Goal: Information Seeking & Learning: Get advice/opinions

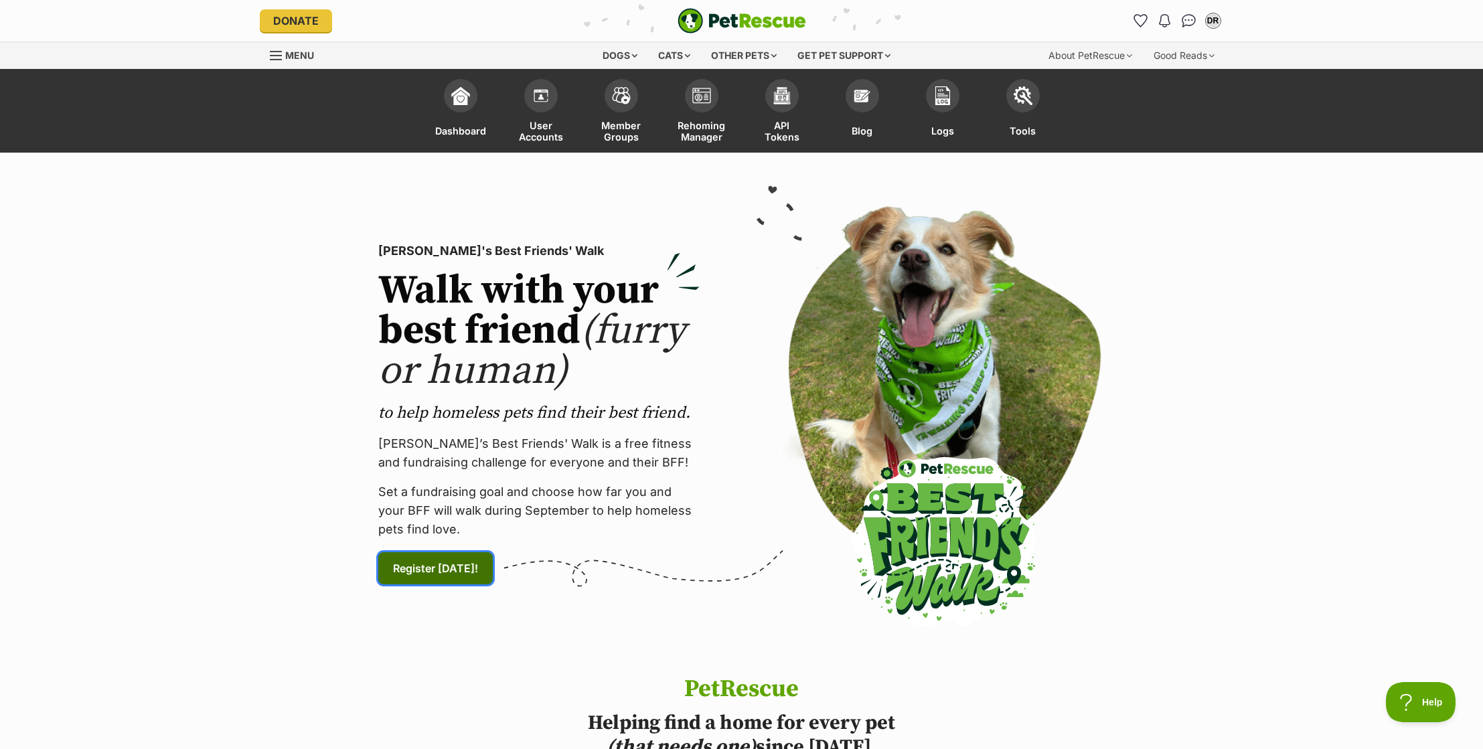
click at [425, 565] on span "Register today! (links to an external website)" at bounding box center [435, 568] width 85 height 16
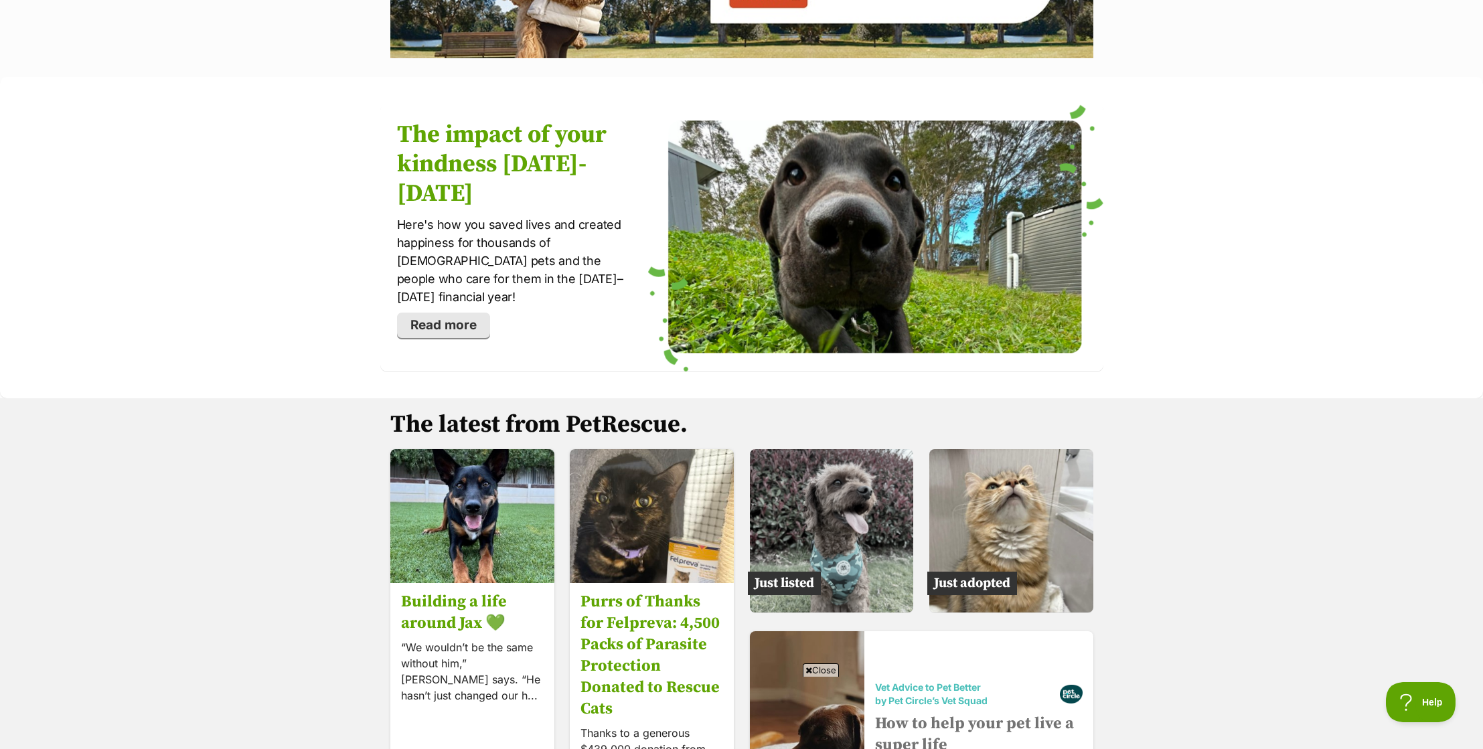
click at [730, 682] on html at bounding box center [740, 682] width 487 height 0
click at [828, 667] on span "Close" at bounding box center [821, 669] width 36 height 13
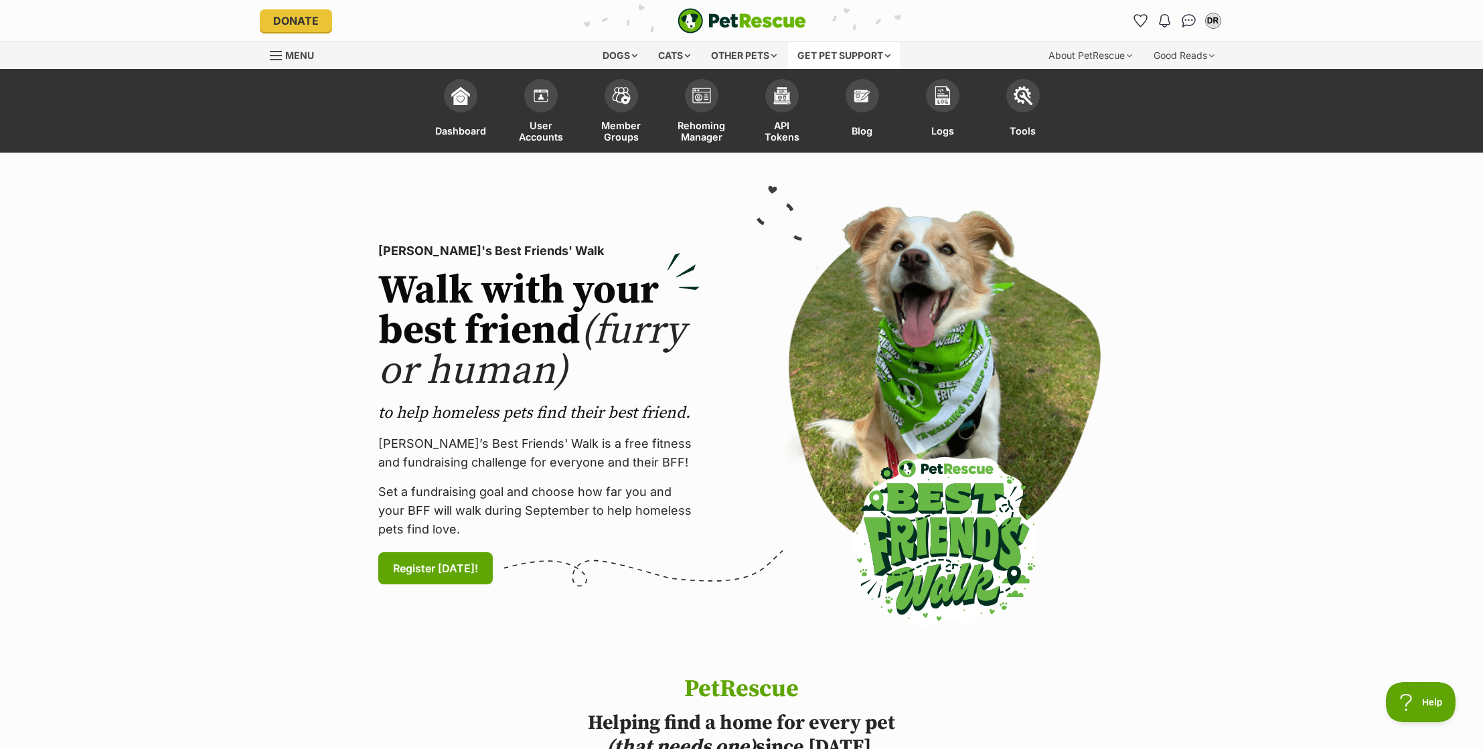
click at [851, 58] on div "Get pet support" at bounding box center [844, 55] width 112 height 27
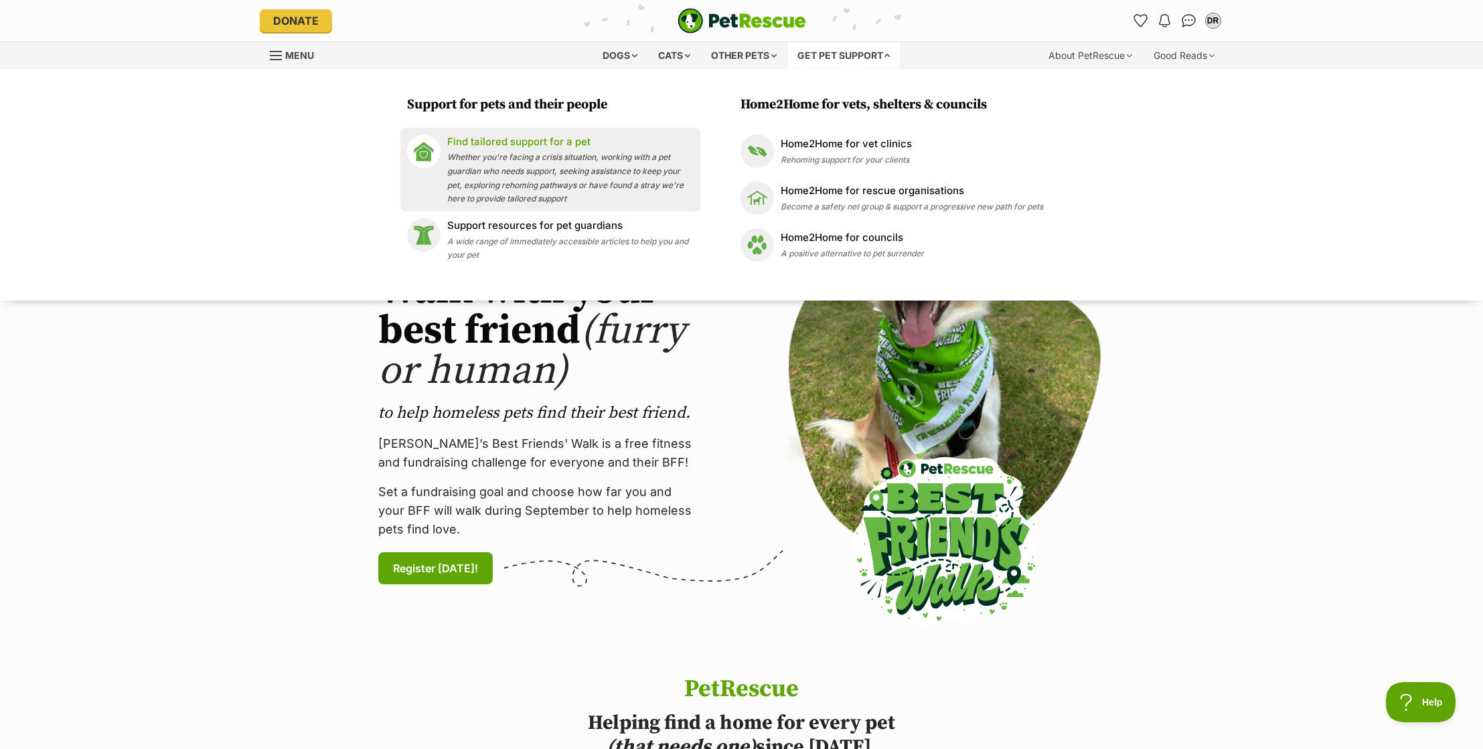
click at [562, 151] on div "Find tailored support for a pet Whether you're facing a crisis situation, worki…" at bounding box center [570, 170] width 246 height 70
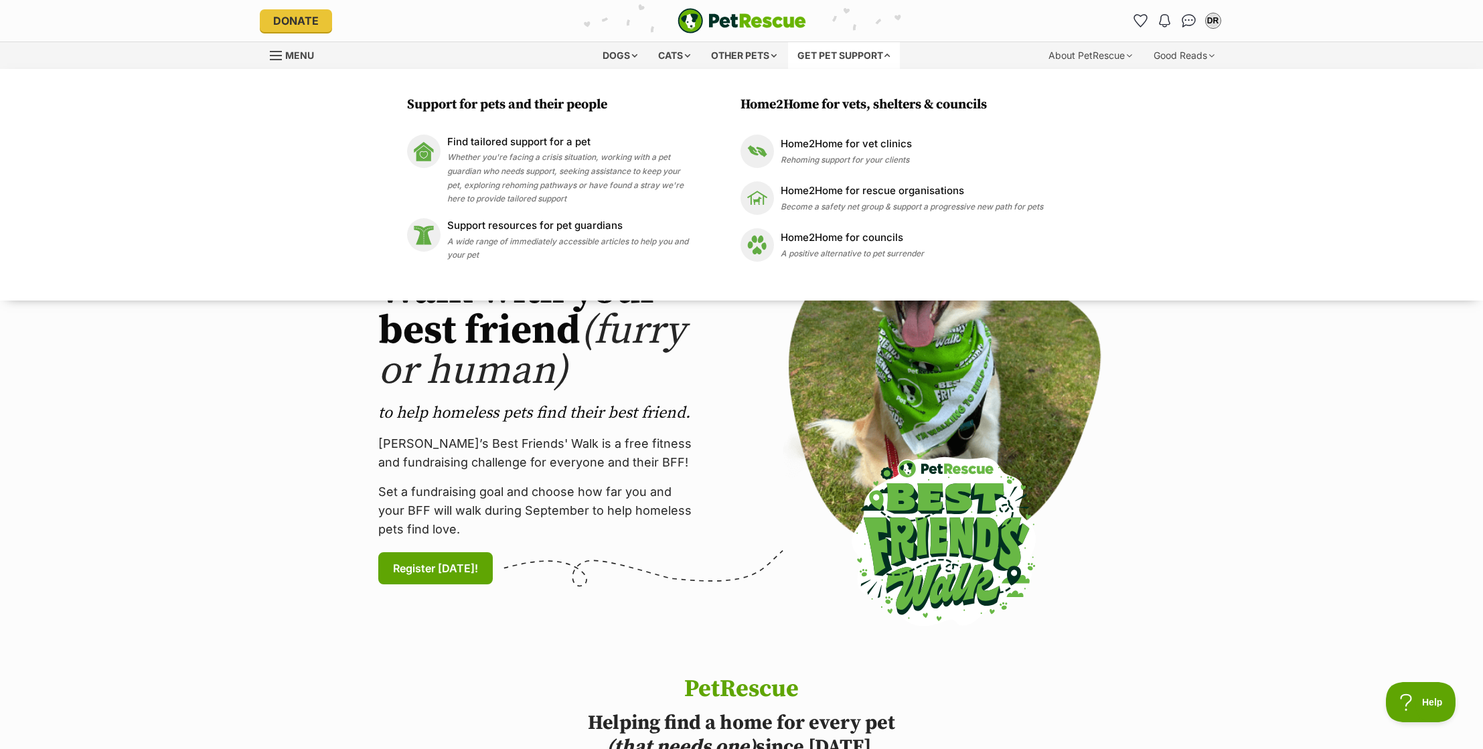
click at [843, 51] on div "Get pet support" at bounding box center [844, 55] width 112 height 27
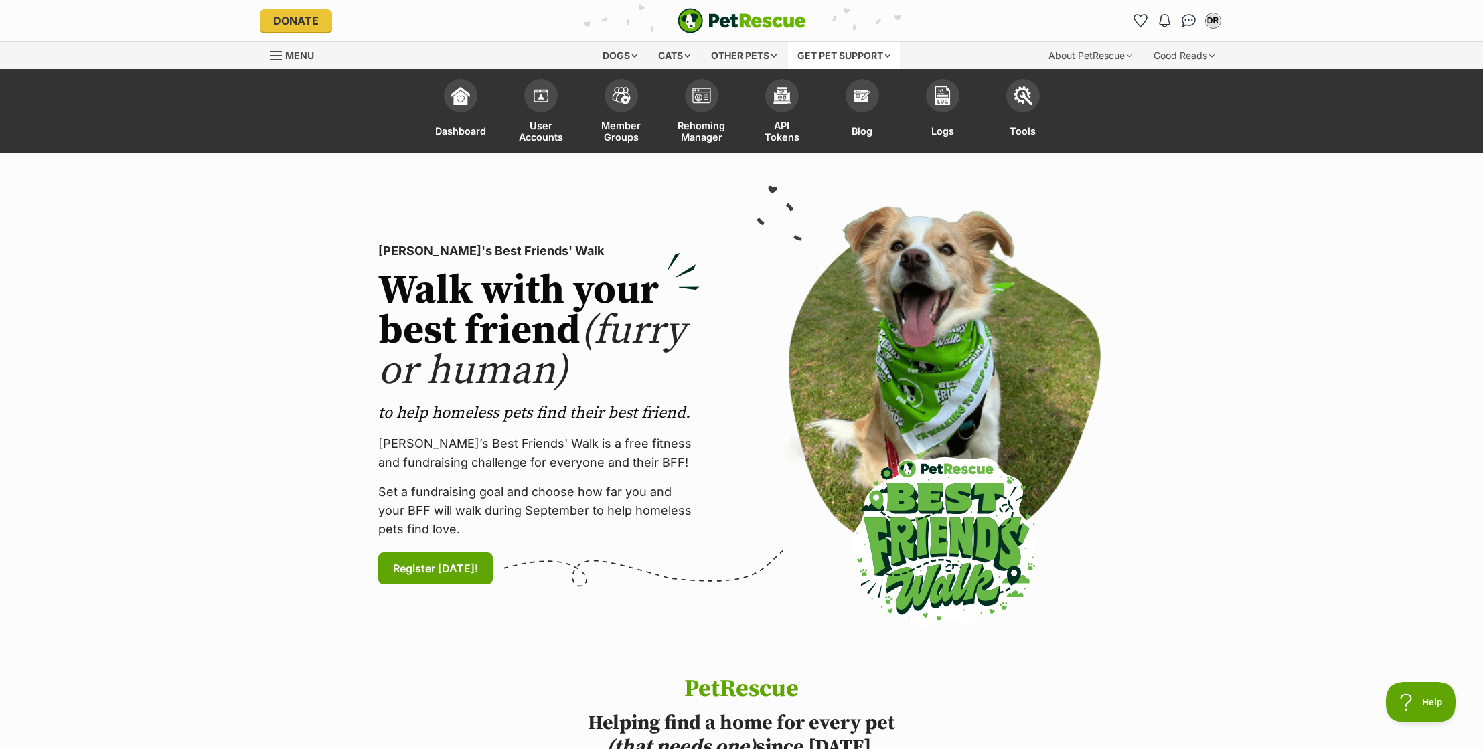
click at [843, 51] on div "Get pet support" at bounding box center [844, 55] width 112 height 27
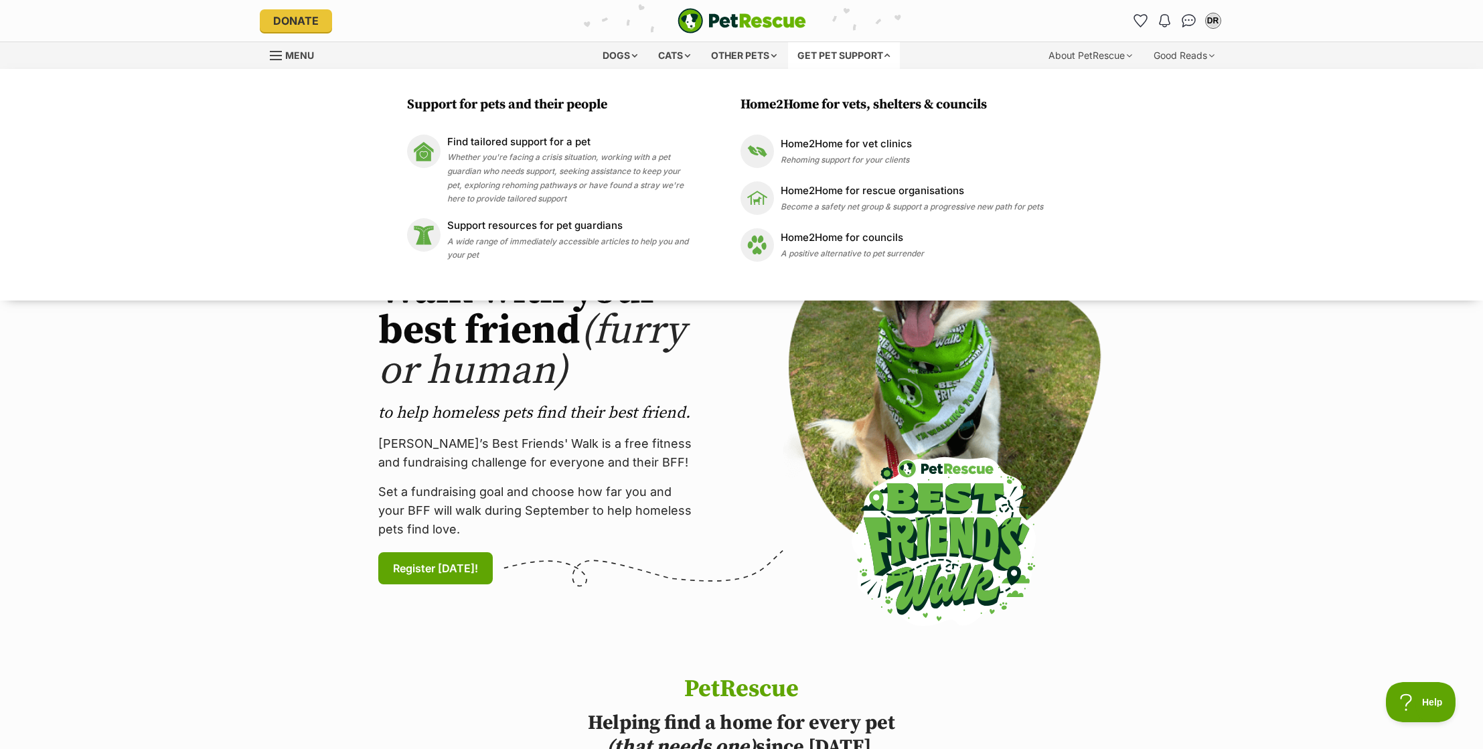
click at [930, 29] on div "Notifications No notifications DR My account [PERSON_NAME] Edit profile Log out…" at bounding box center [1062, 20] width 321 height 21
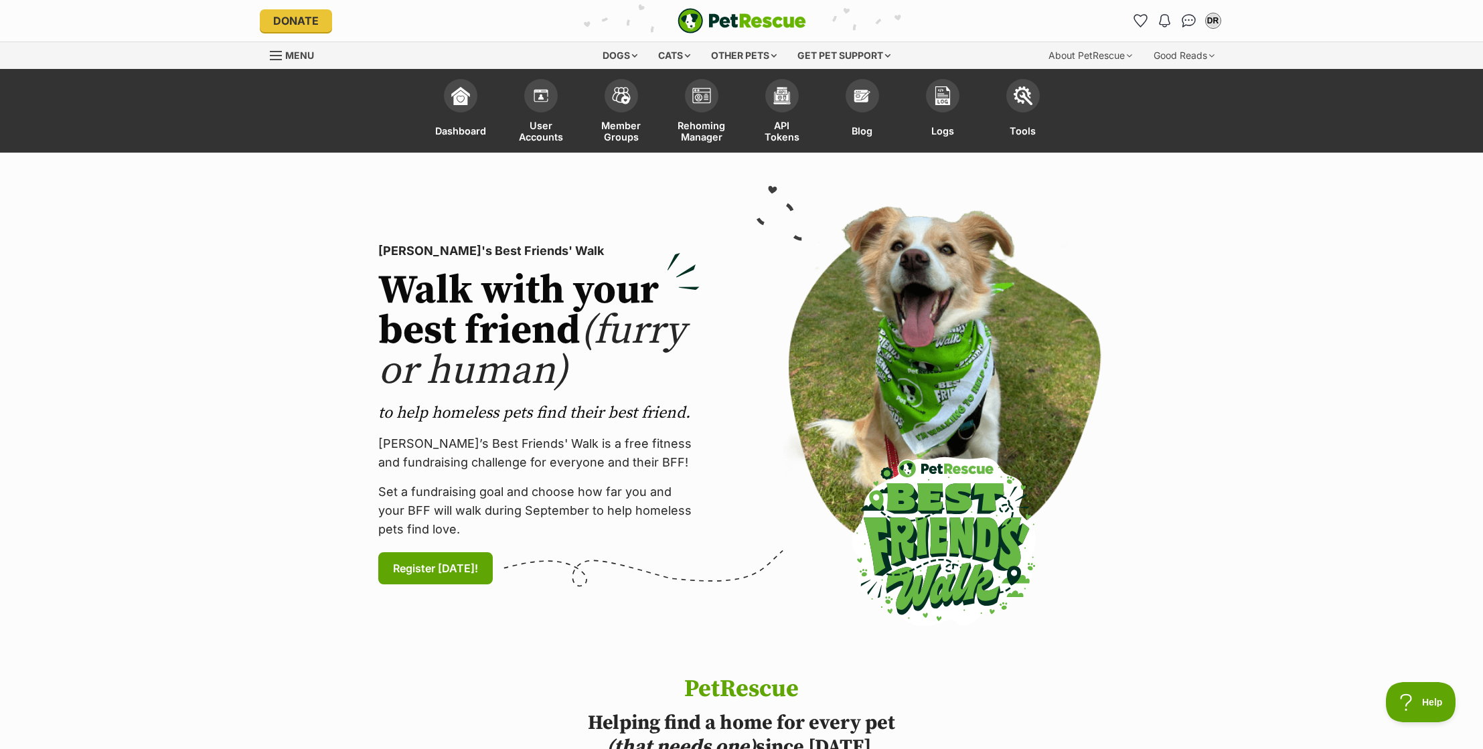
click at [703, 21] on img "PetRescue" at bounding box center [741, 20] width 129 height 25
click at [875, 57] on div "Get pet support" at bounding box center [844, 55] width 112 height 27
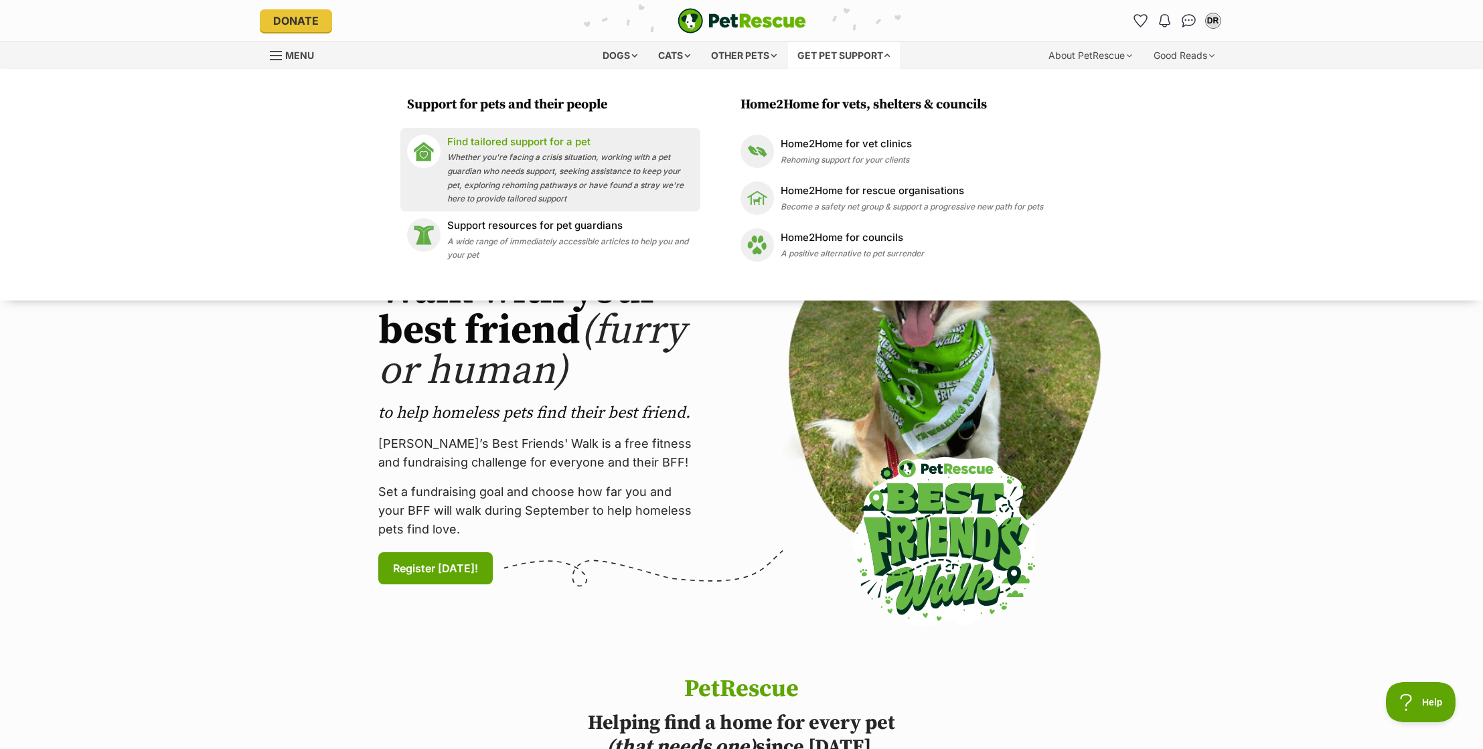
click at [502, 147] on p "Find tailored support for a pet" at bounding box center [570, 142] width 246 height 15
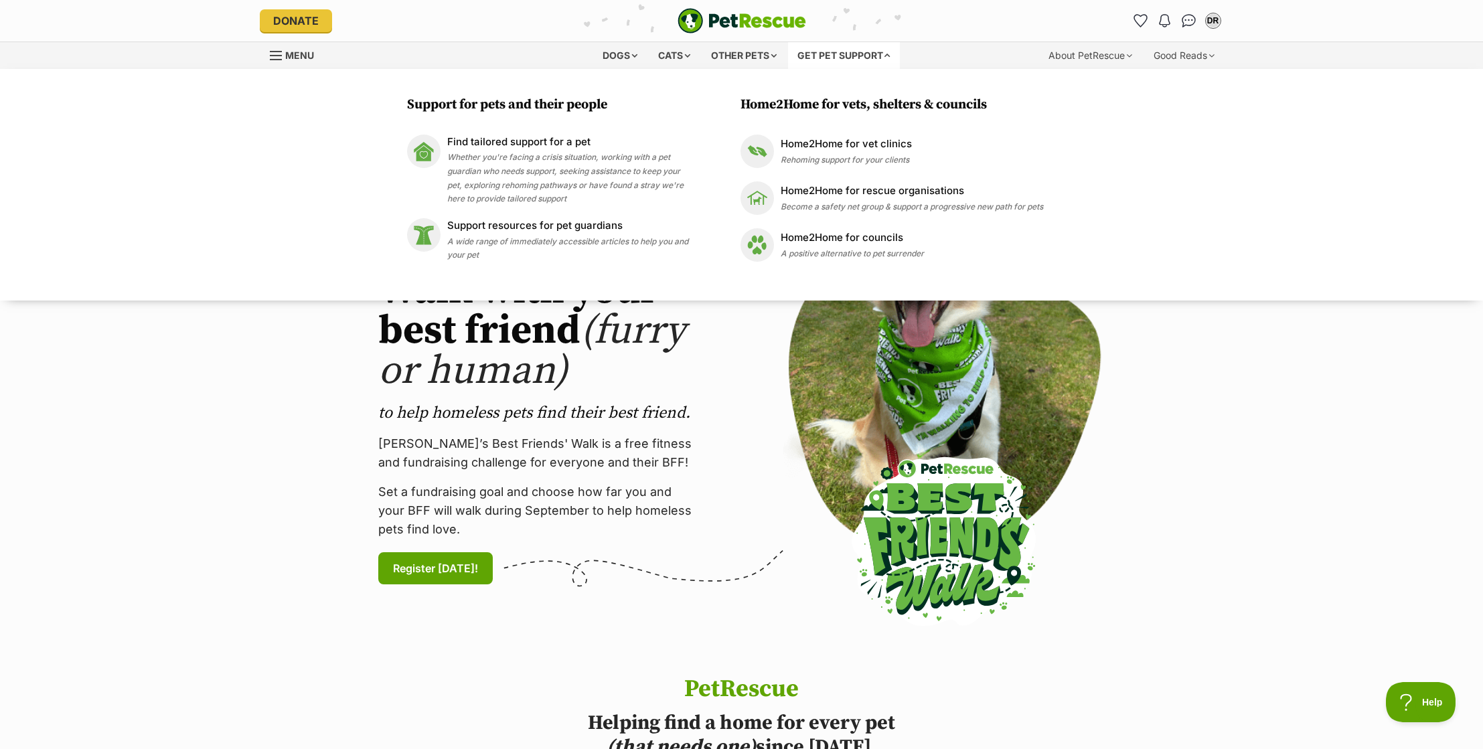
click at [149, 462] on section "PetRescue's Best Friends' Walk Walk with your best friend (furry or human) to h…" at bounding box center [741, 414] width 1483 height 523
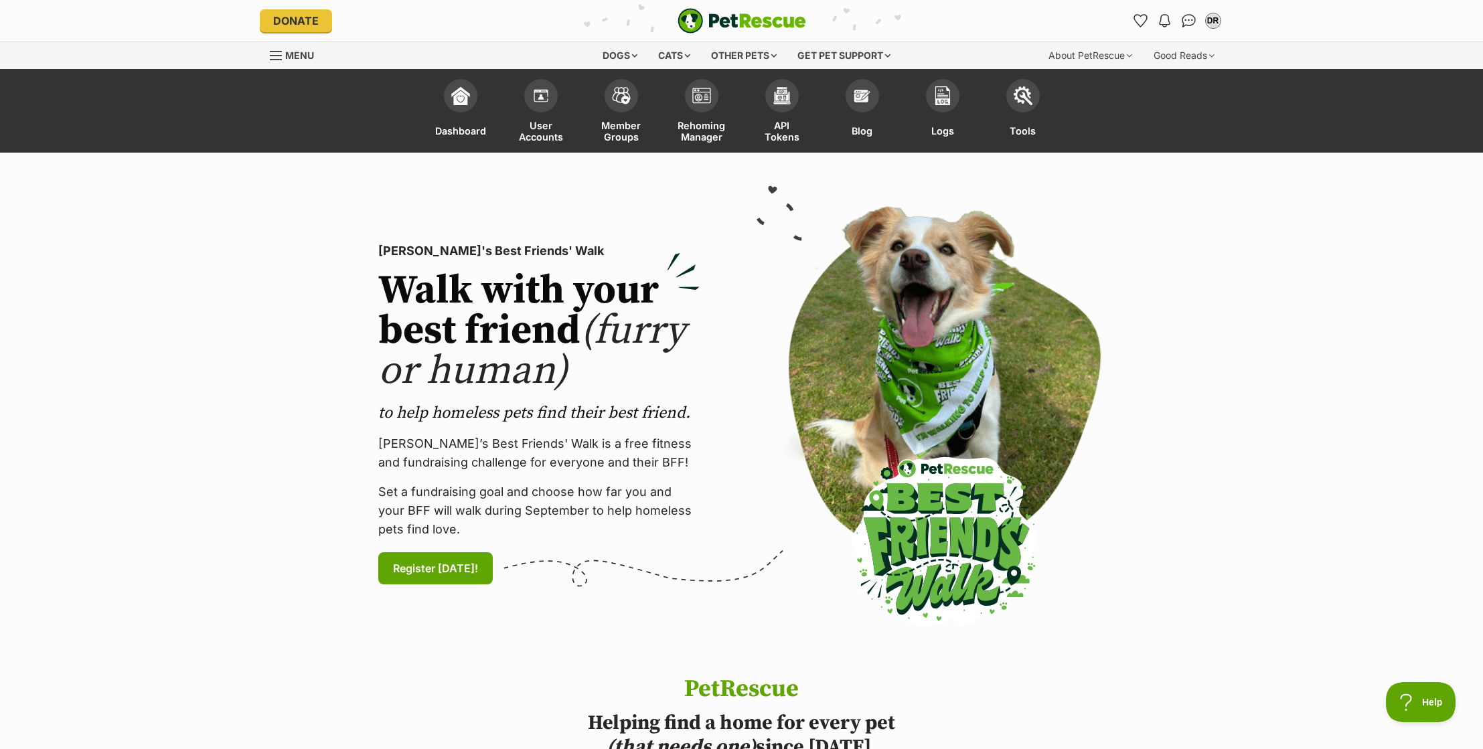
click at [286, 60] on span "Menu" at bounding box center [299, 55] width 29 height 11
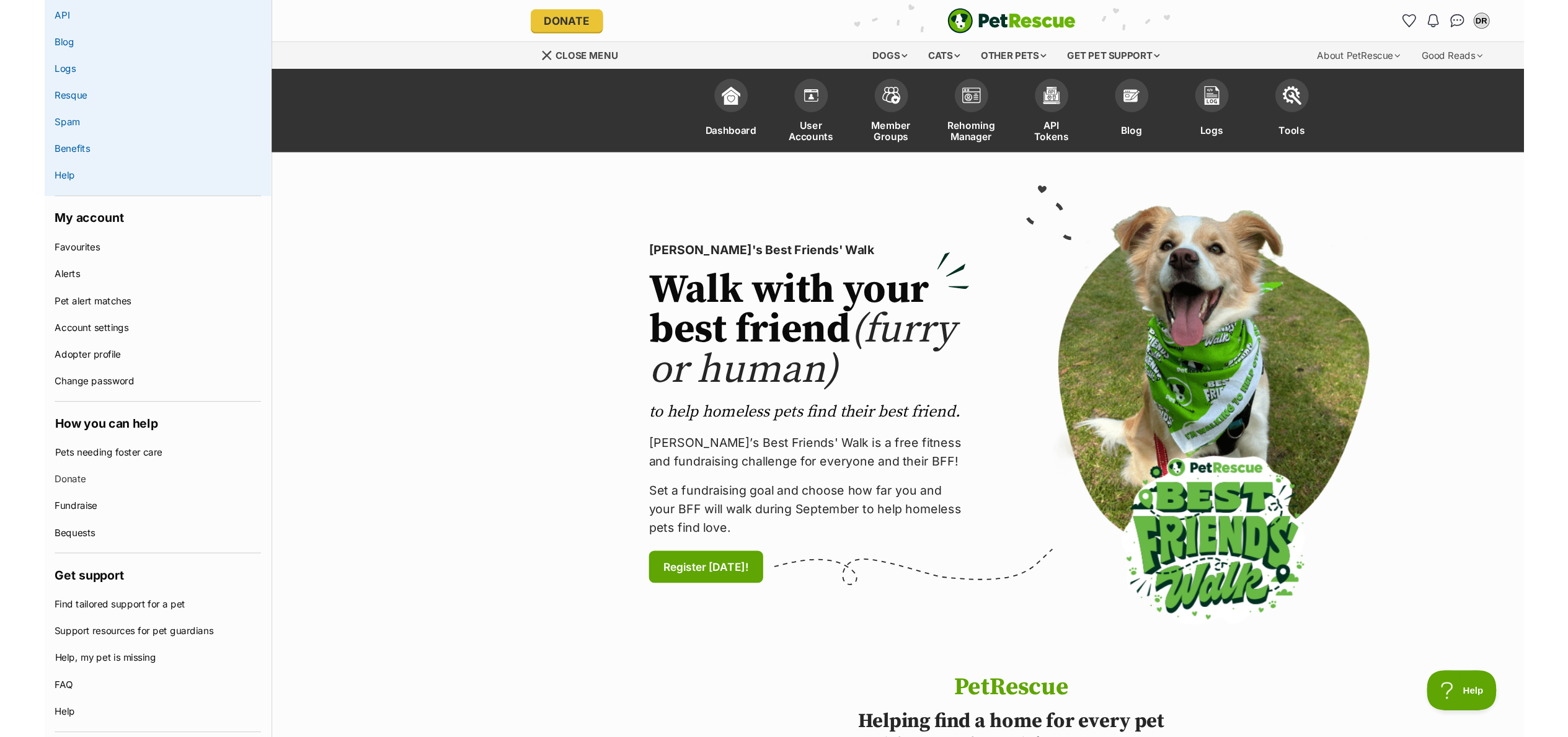
scroll to position [548, 0]
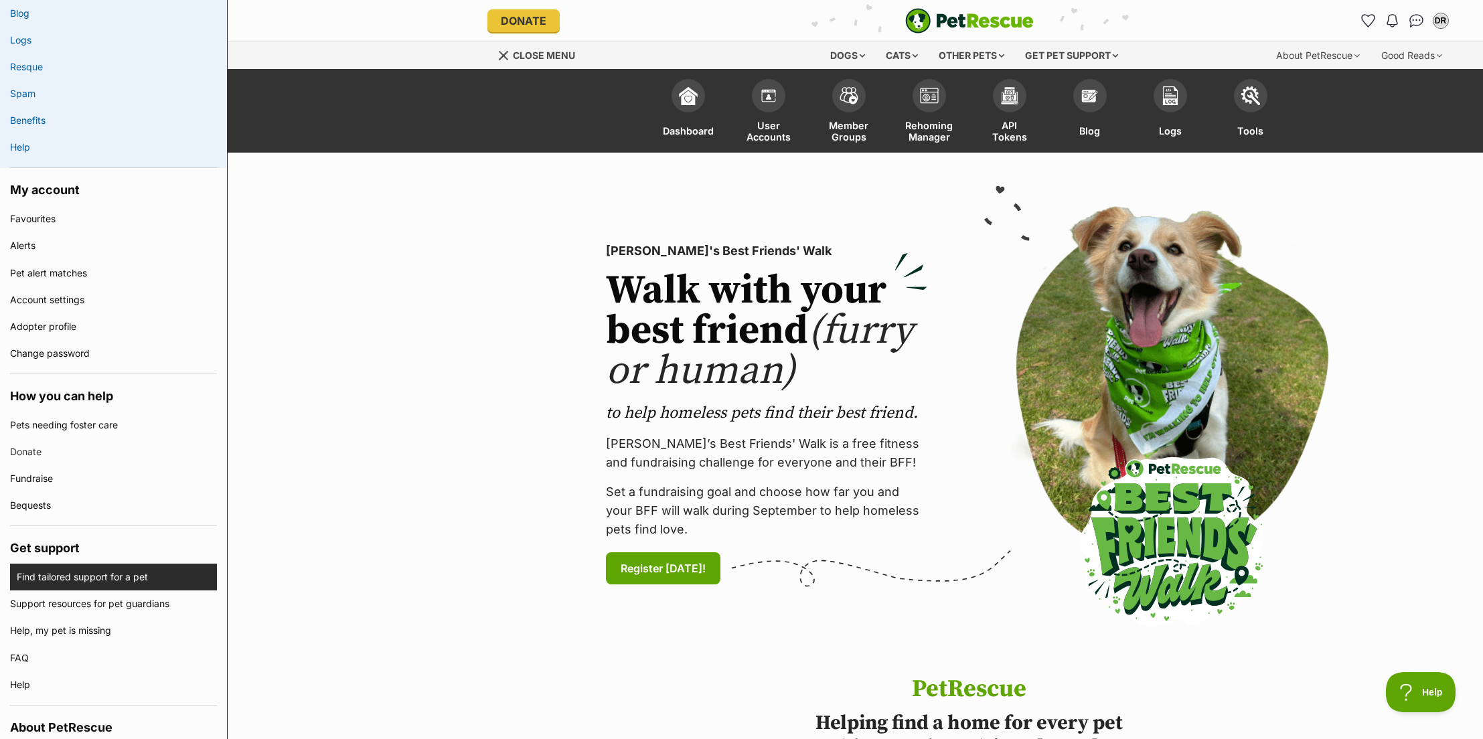
click at [107, 577] on link "Find tailored support for a pet" at bounding box center [117, 577] width 200 height 27
